Goal: Information Seeking & Learning: Learn about a topic

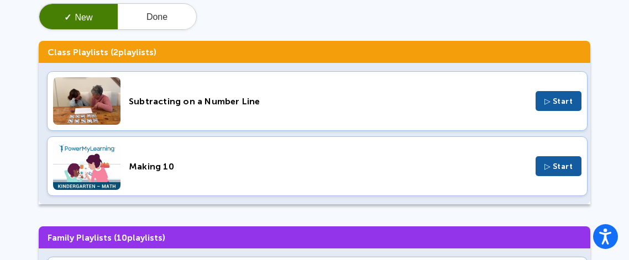
scroll to position [61, 0]
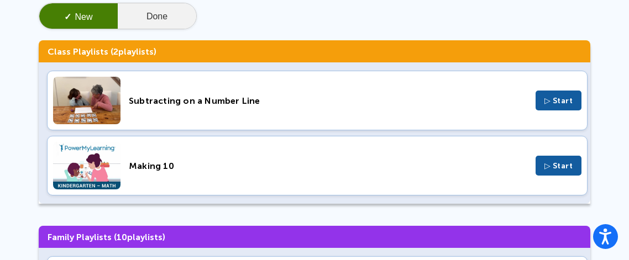
click at [182, 19] on button "Done" at bounding box center [157, 16] width 78 height 27
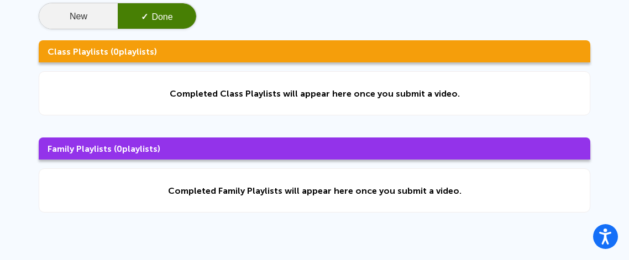
click at [78, 5] on button "New" at bounding box center [78, 16] width 78 height 27
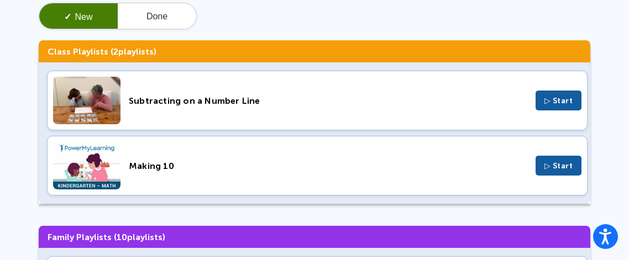
click at [180, 118] on div "Subtracting on a Number Line ▷ Start" at bounding box center [317, 101] width 540 height 60
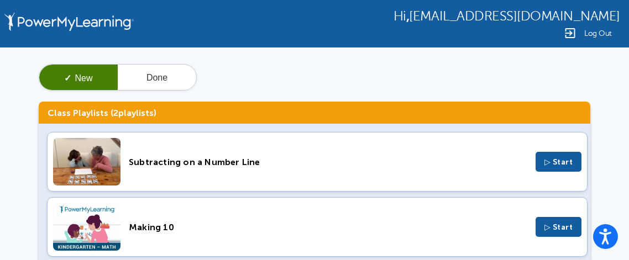
click at [238, 227] on div "Making 10" at bounding box center [328, 227] width 398 height 10
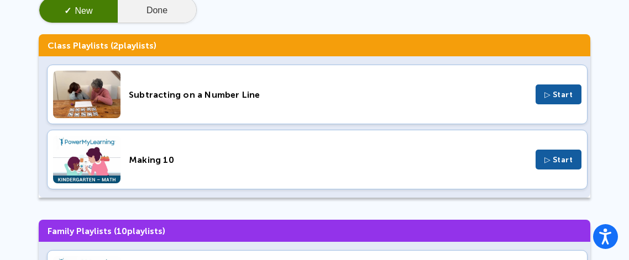
click at [181, 6] on button "Done" at bounding box center [157, 10] width 78 height 27
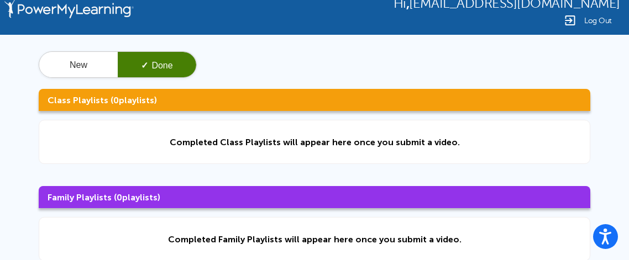
scroll to position [0, 0]
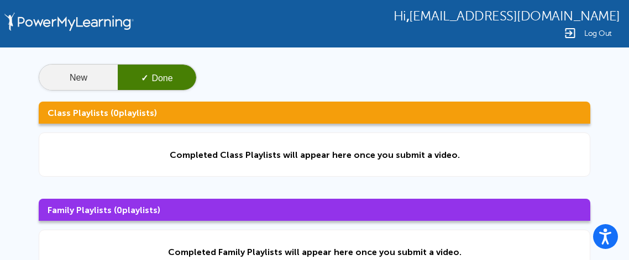
click at [85, 72] on button "New" at bounding box center [78, 78] width 78 height 27
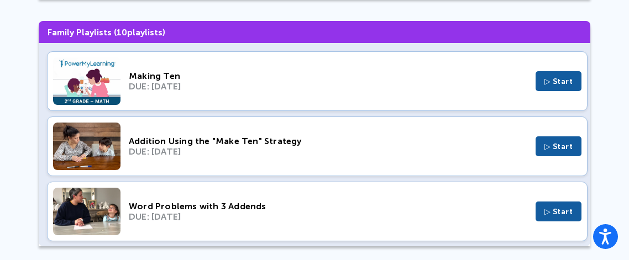
scroll to position [277, 0]
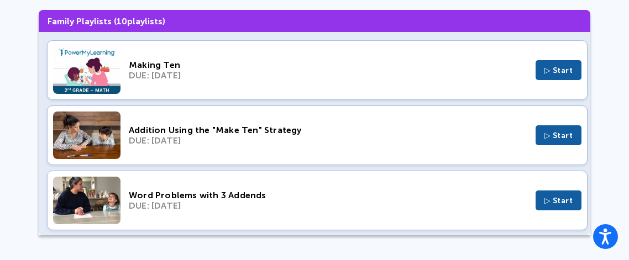
click at [112, 59] on img at bounding box center [86, 70] width 67 height 48
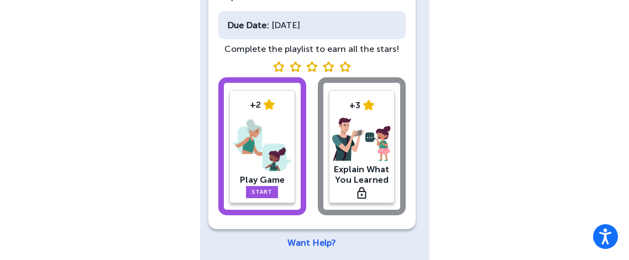
scroll to position [223, 0]
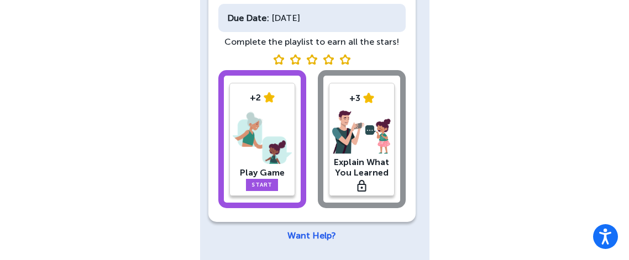
click at [267, 180] on link "Start" at bounding box center [262, 185] width 32 height 12
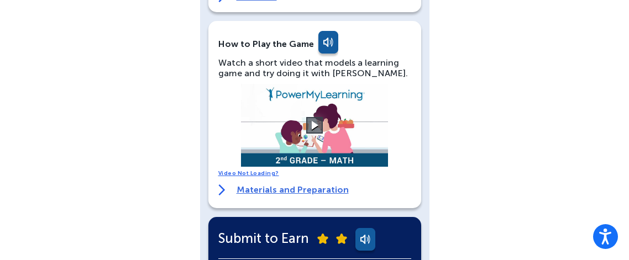
scroll to position [178, 0]
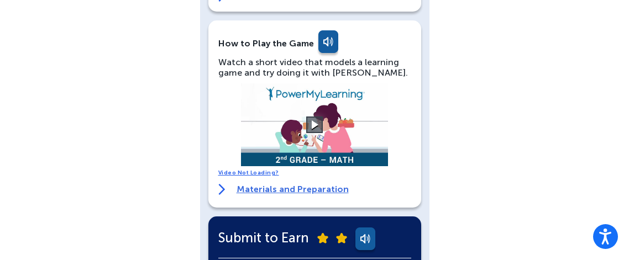
click at [316, 117] on button at bounding box center [314, 125] width 17 height 17
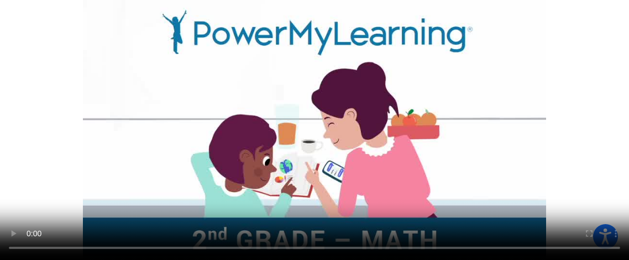
scroll to position [440, 0]
